Goal: Task Accomplishment & Management: Manage account settings

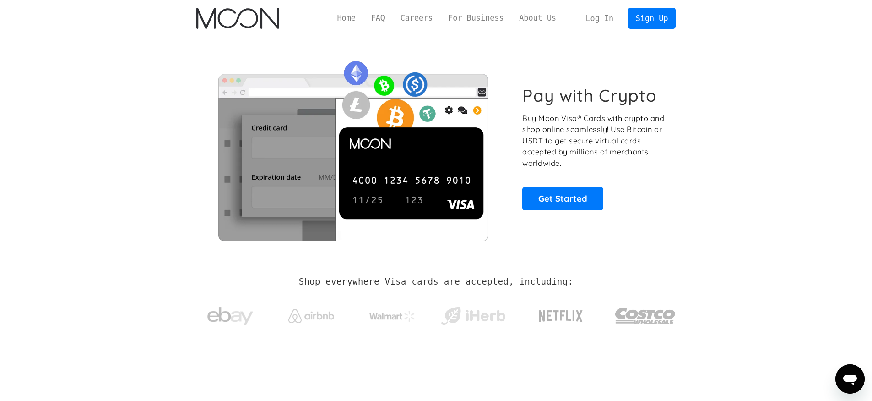
click at [593, 18] on link "Log In" at bounding box center [599, 18] width 43 height 20
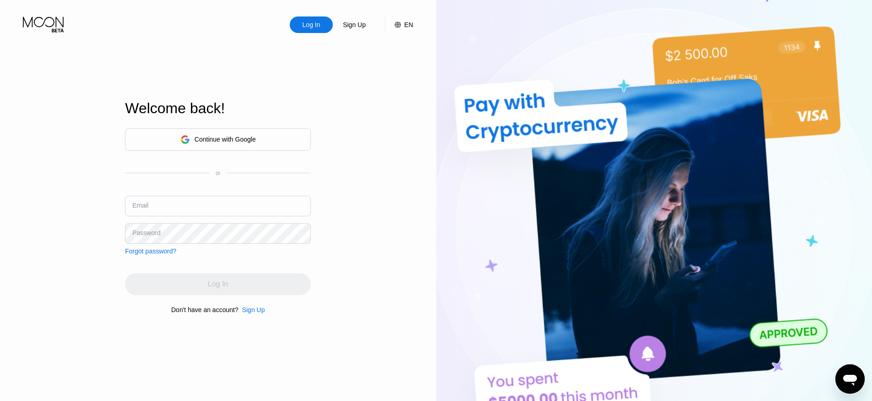
click at [196, 142] on div "Continue with Google" at bounding box center [225, 139] width 61 height 7
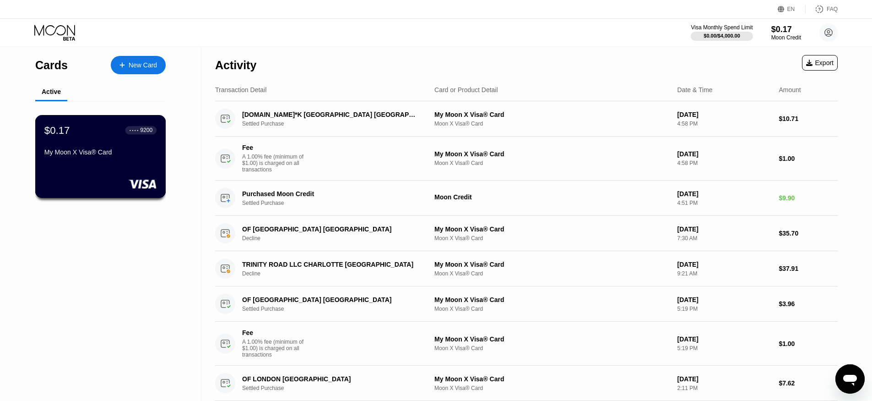
click at [119, 170] on div "$0.17 ● ● ● ● 9200 My Moon X Visa® Card" at bounding box center [100, 156] width 131 height 83
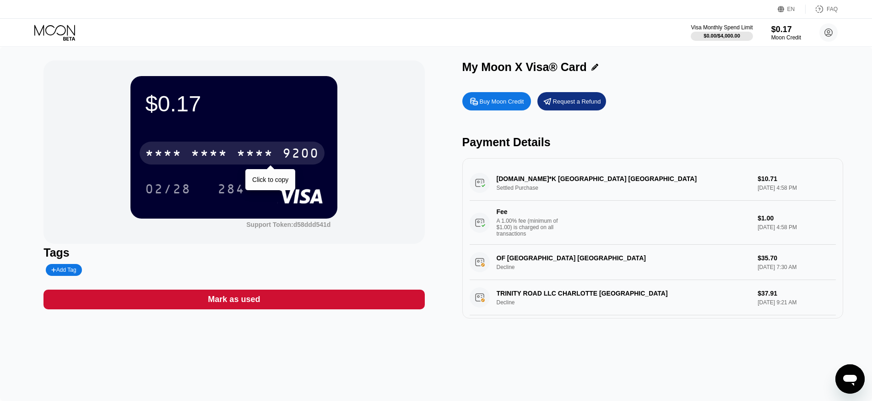
click at [209, 160] on div "* * * *" at bounding box center [209, 154] width 37 height 15
